Goal: Task Accomplishment & Management: Use online tool/utility

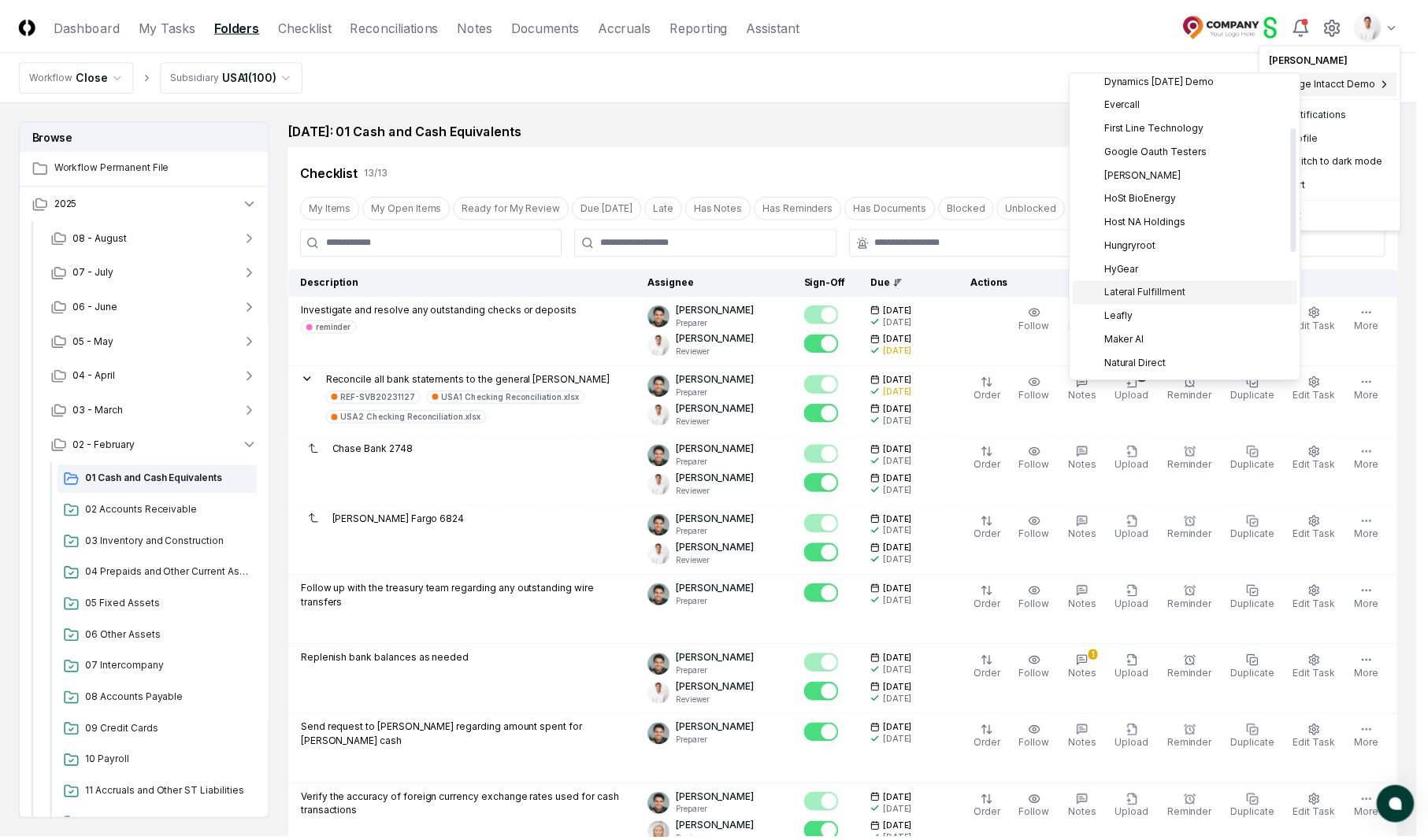
scroll to position [248, 0]
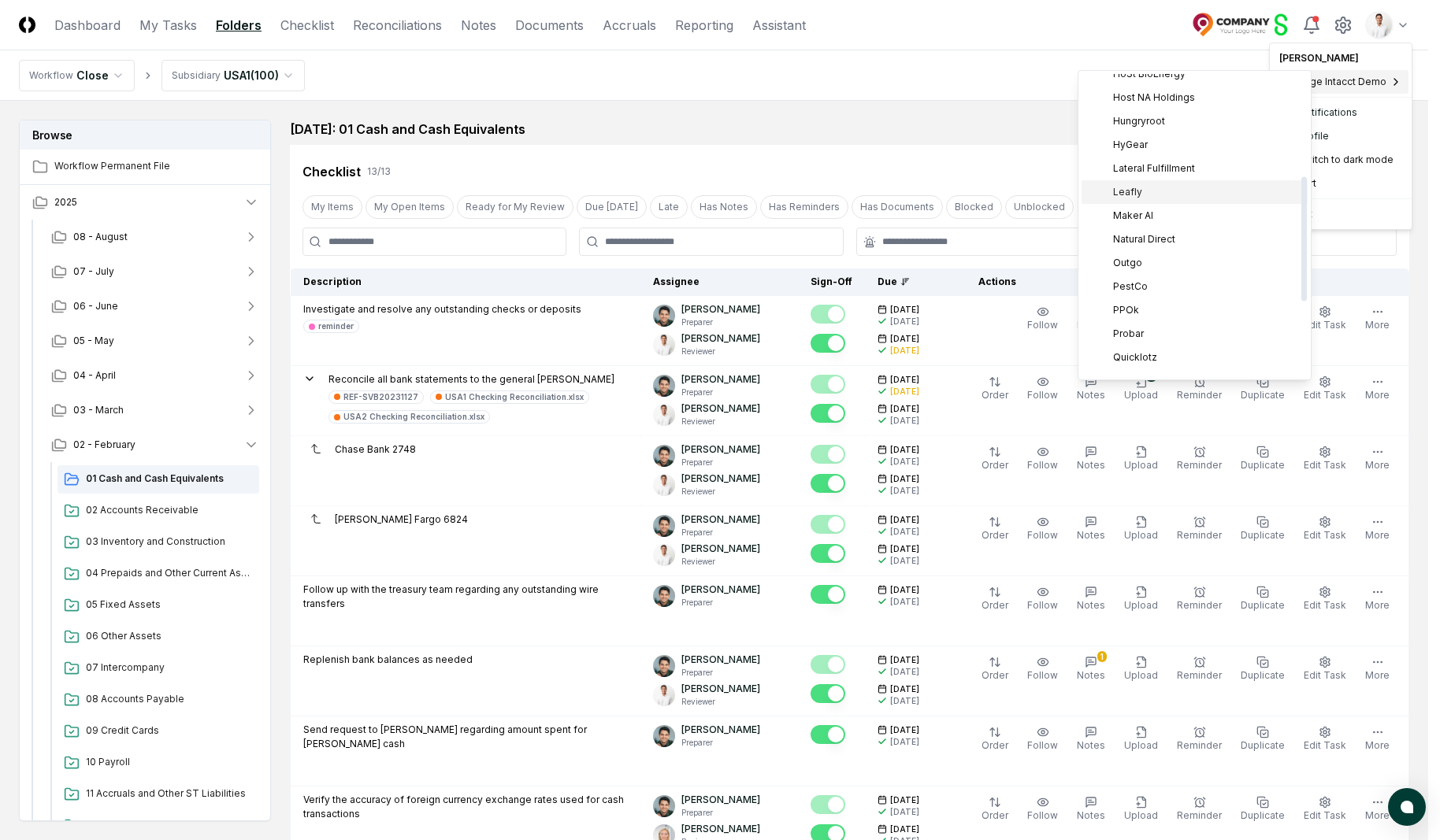
click at [1153, 199] on div "Leafly" at bounding box center [1194, 192] width 226 height 24
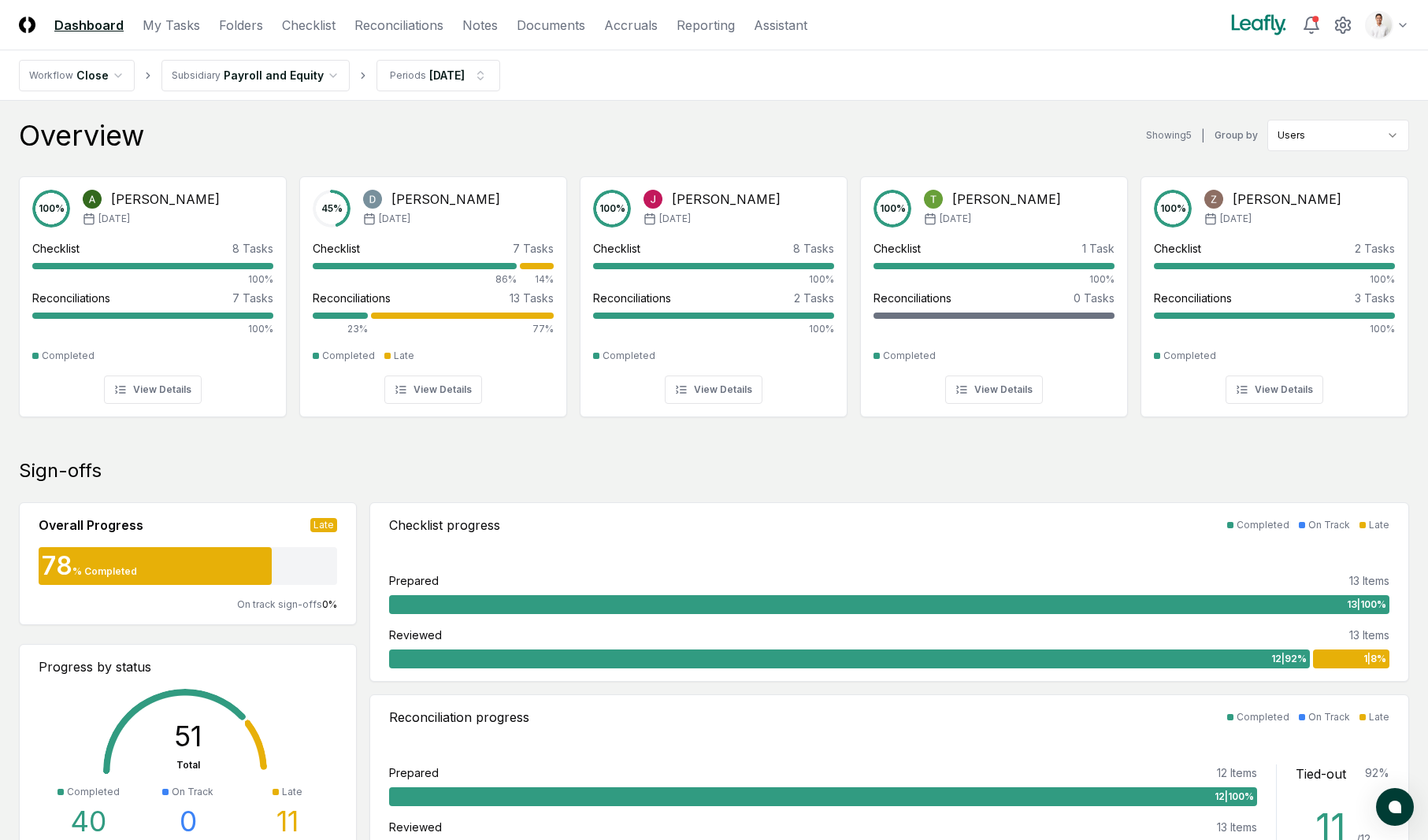
click at [489, 147] on div "Overview Showing 5 | Group by Users" at bounding box center [714, 135] width 1390 height 31
click at [381, 27] on link "Reconciliations" at bounding box center [399, 25] width 89 height 19
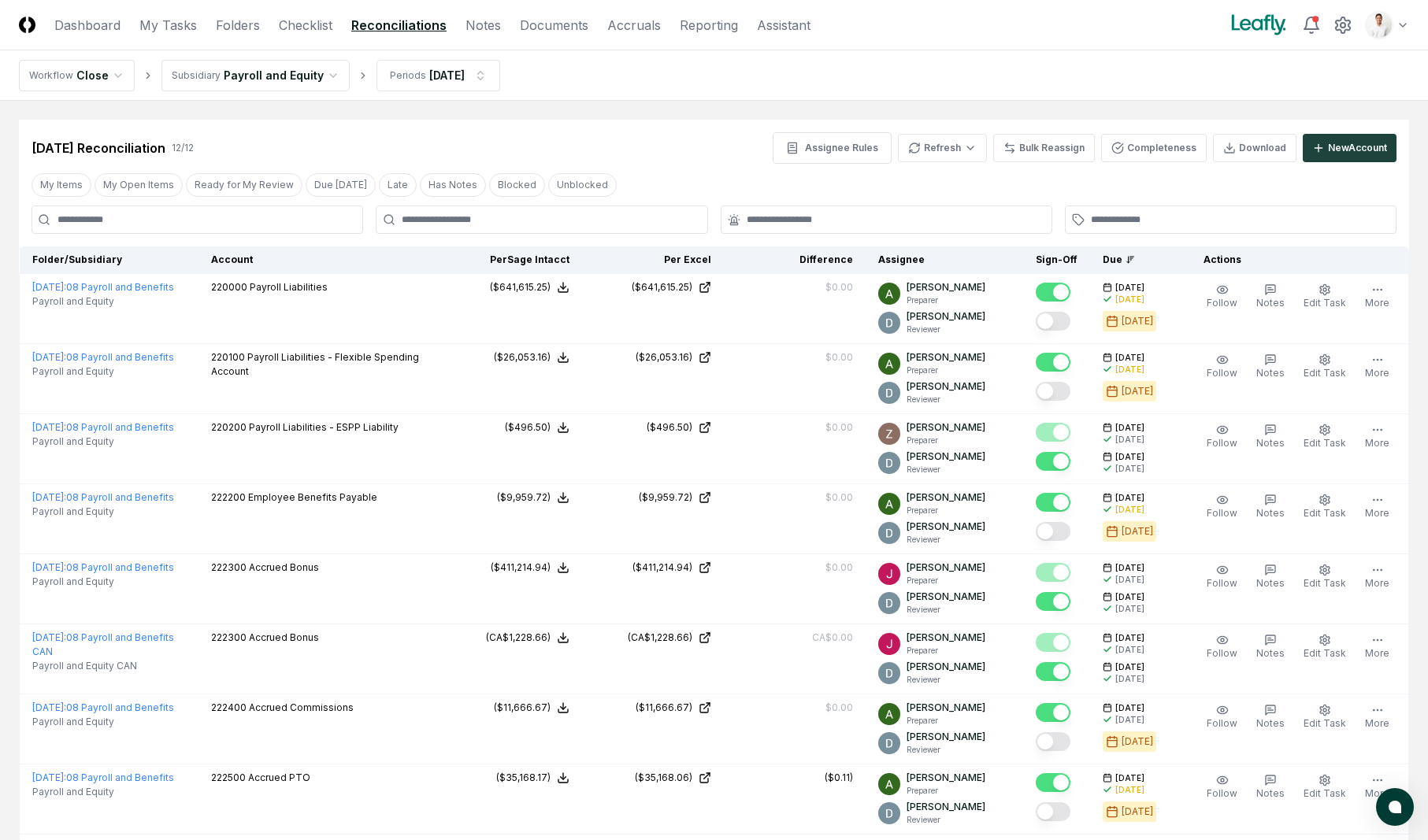
click at [310, 76] on html "CloseCore Dashboard My Tasks Folders Checklist Reconciliations Notes Documents …" at bounding box center [714, 628] width 1428 height 1256
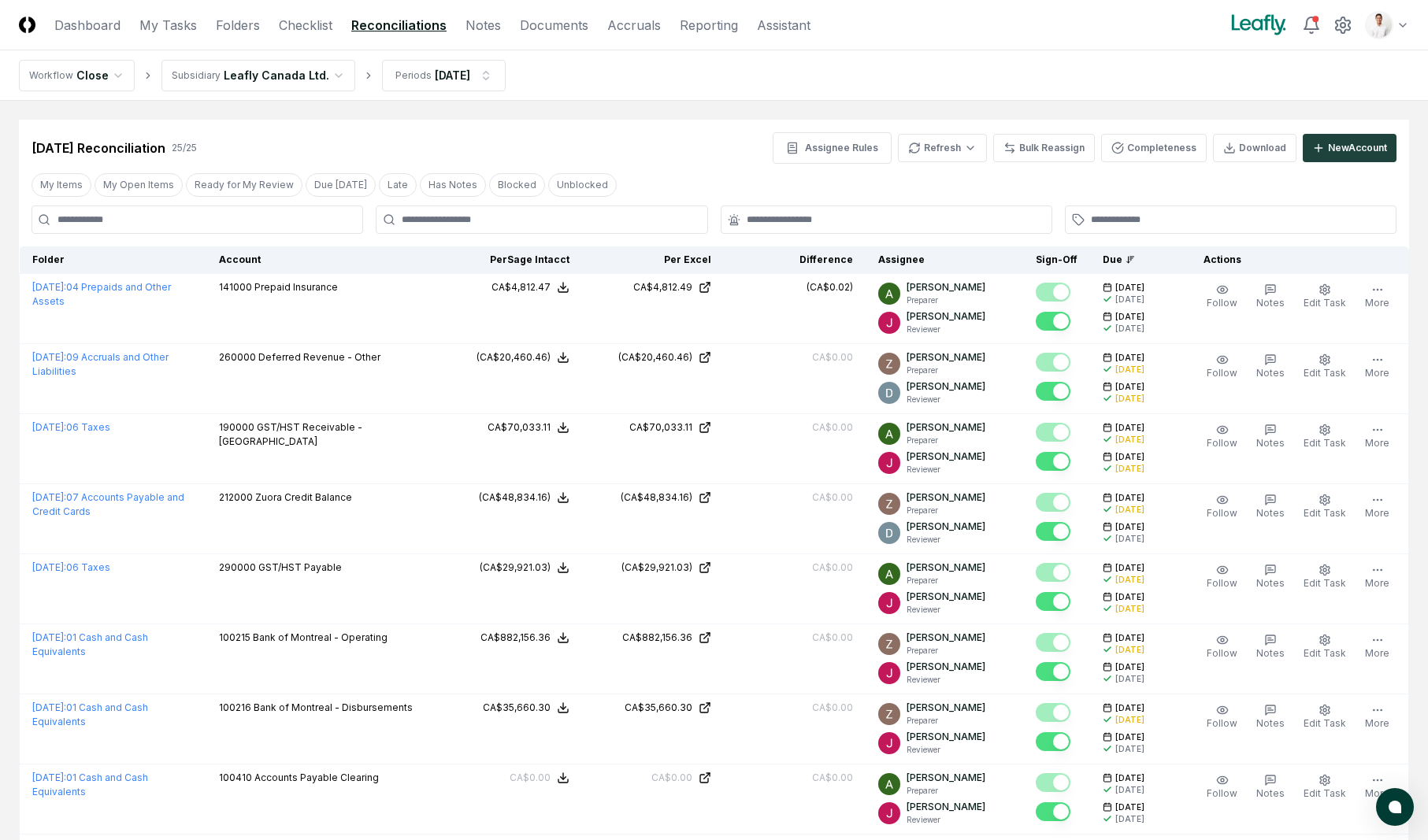
click at [658, 121] on div "[DATE] Reconciliation 25 / 25 Assignee Rules Refresh Bulk Reassign Completeness…" at bounding box center [714, 142] width 1390 height 44
